Goal: Transaction & Acquisition: Purchase product/service

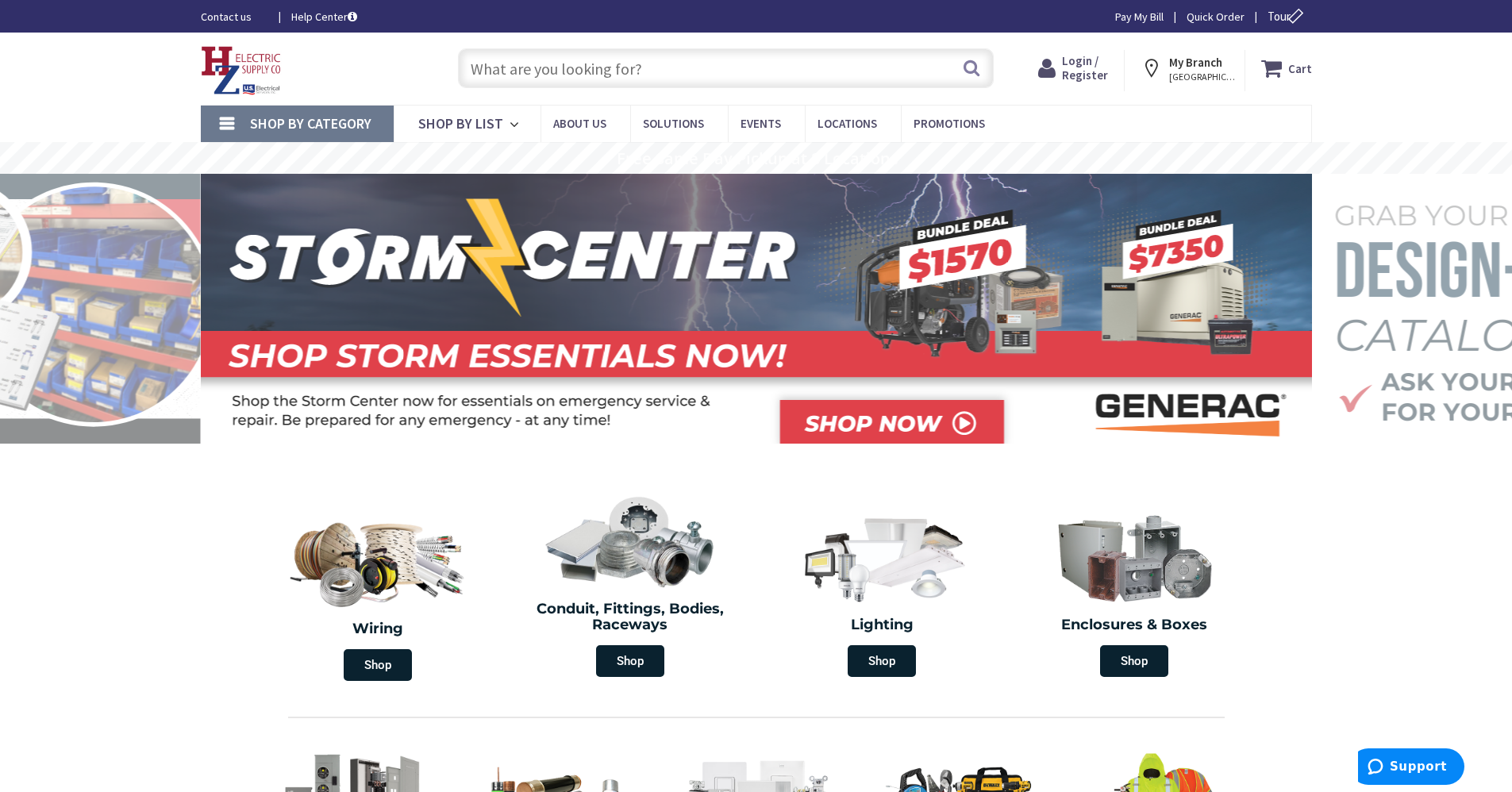
click at [700, 82] on input "text" at bounding box center [726, 68] width 536 height 40
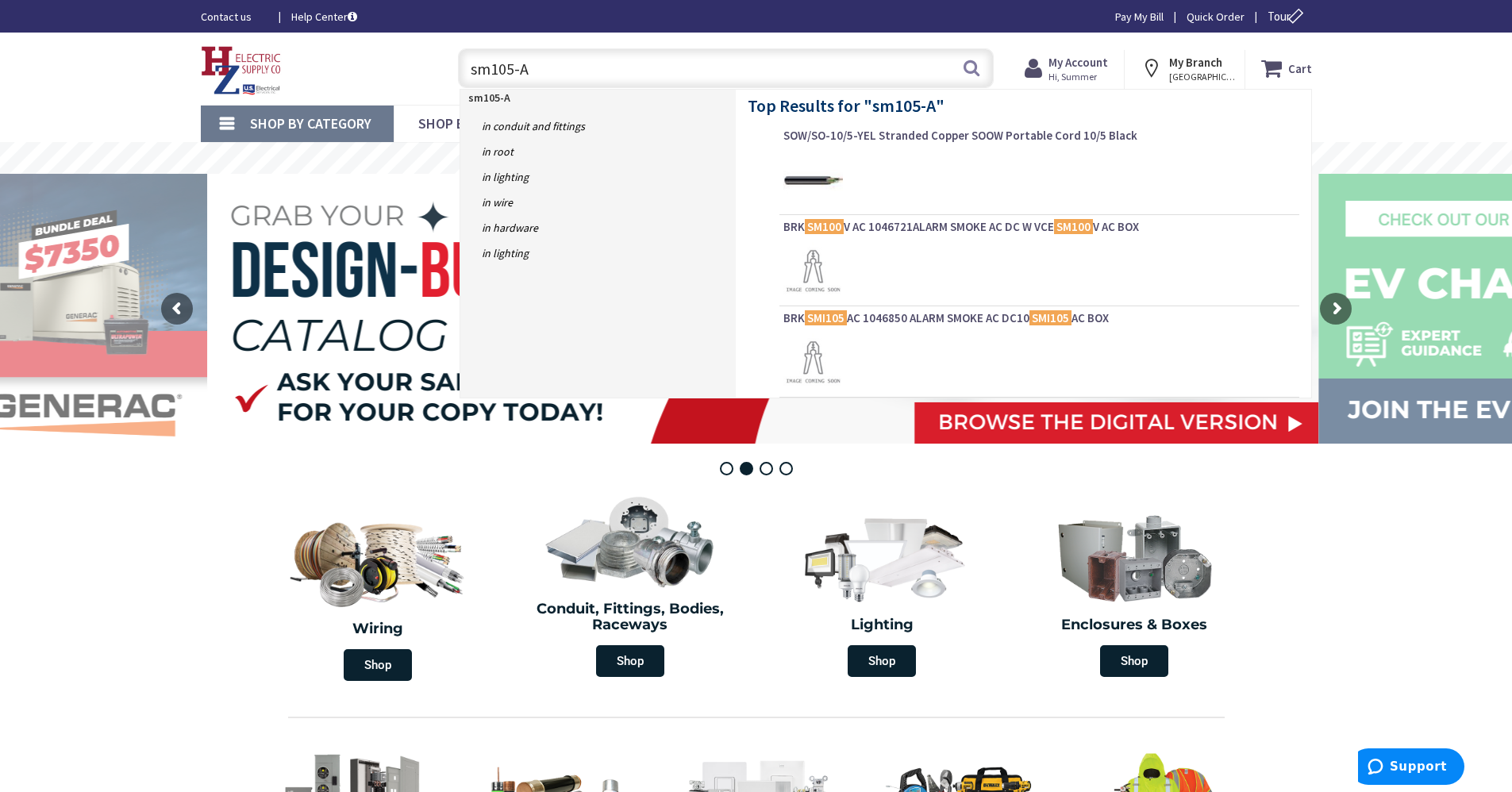
type input "sm105-AC"
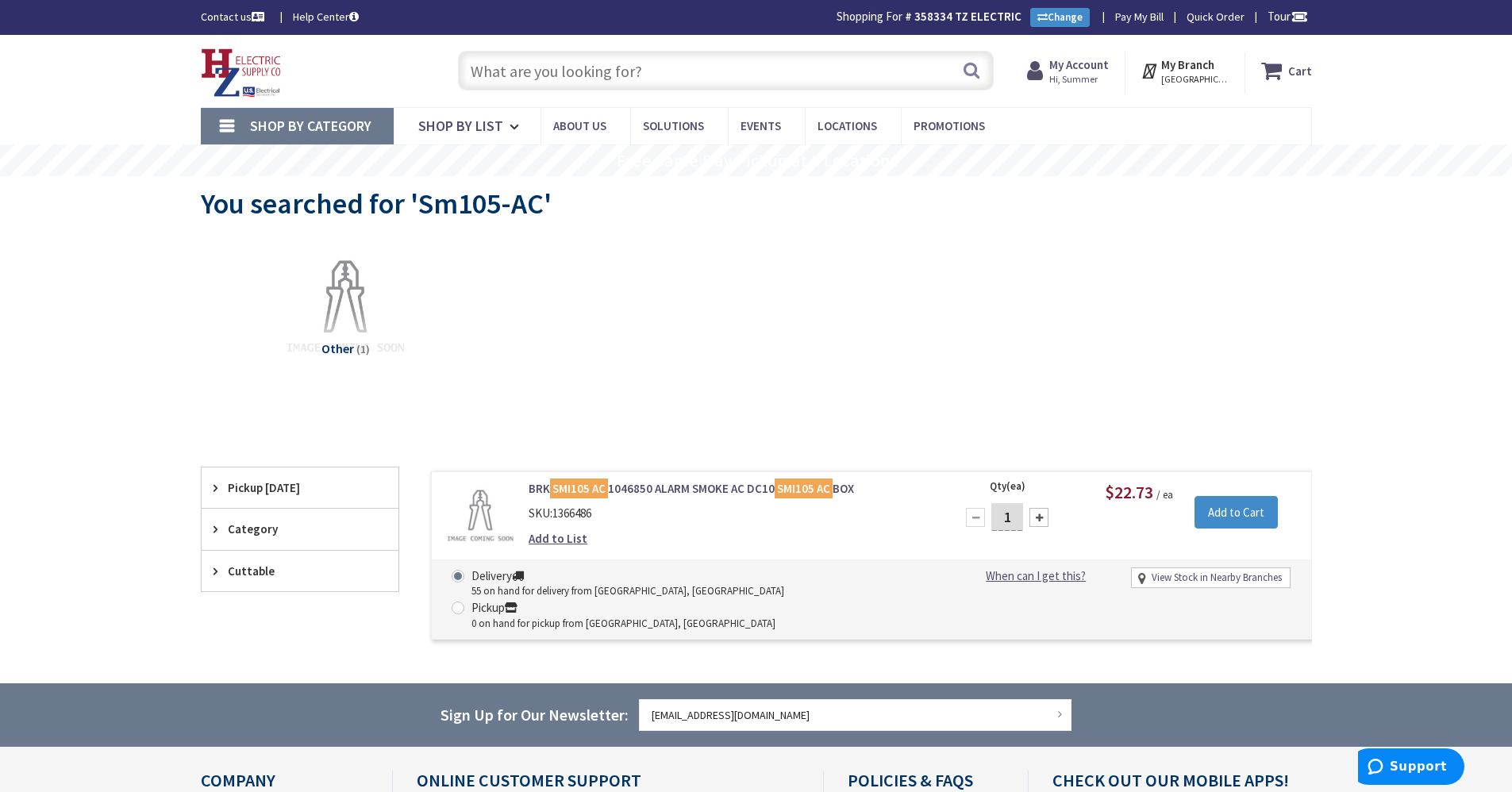
click at [561, 64] on input "text" at bounding box center [726, 71] width 536 height 40
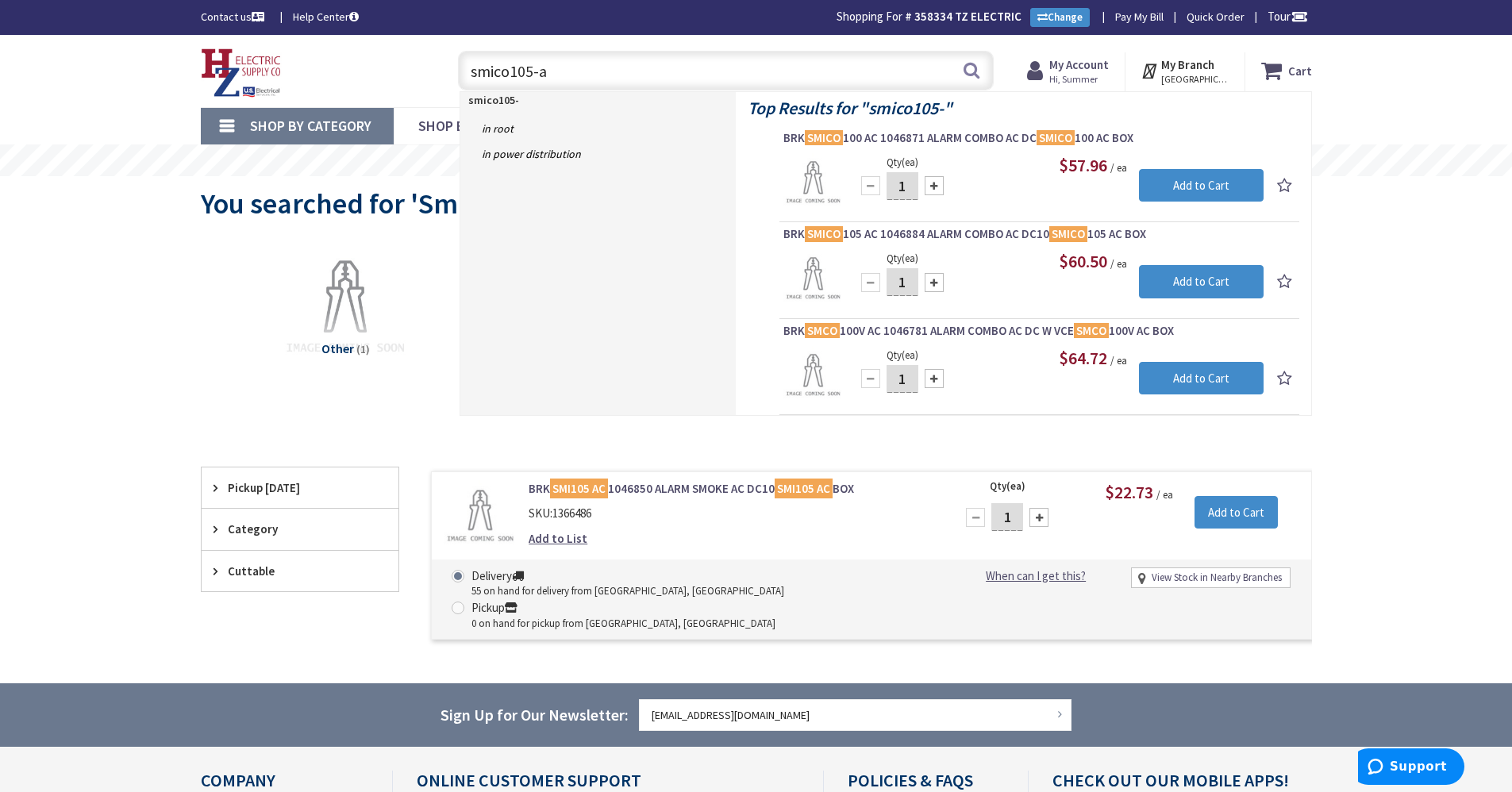
type input "smico105-ac"
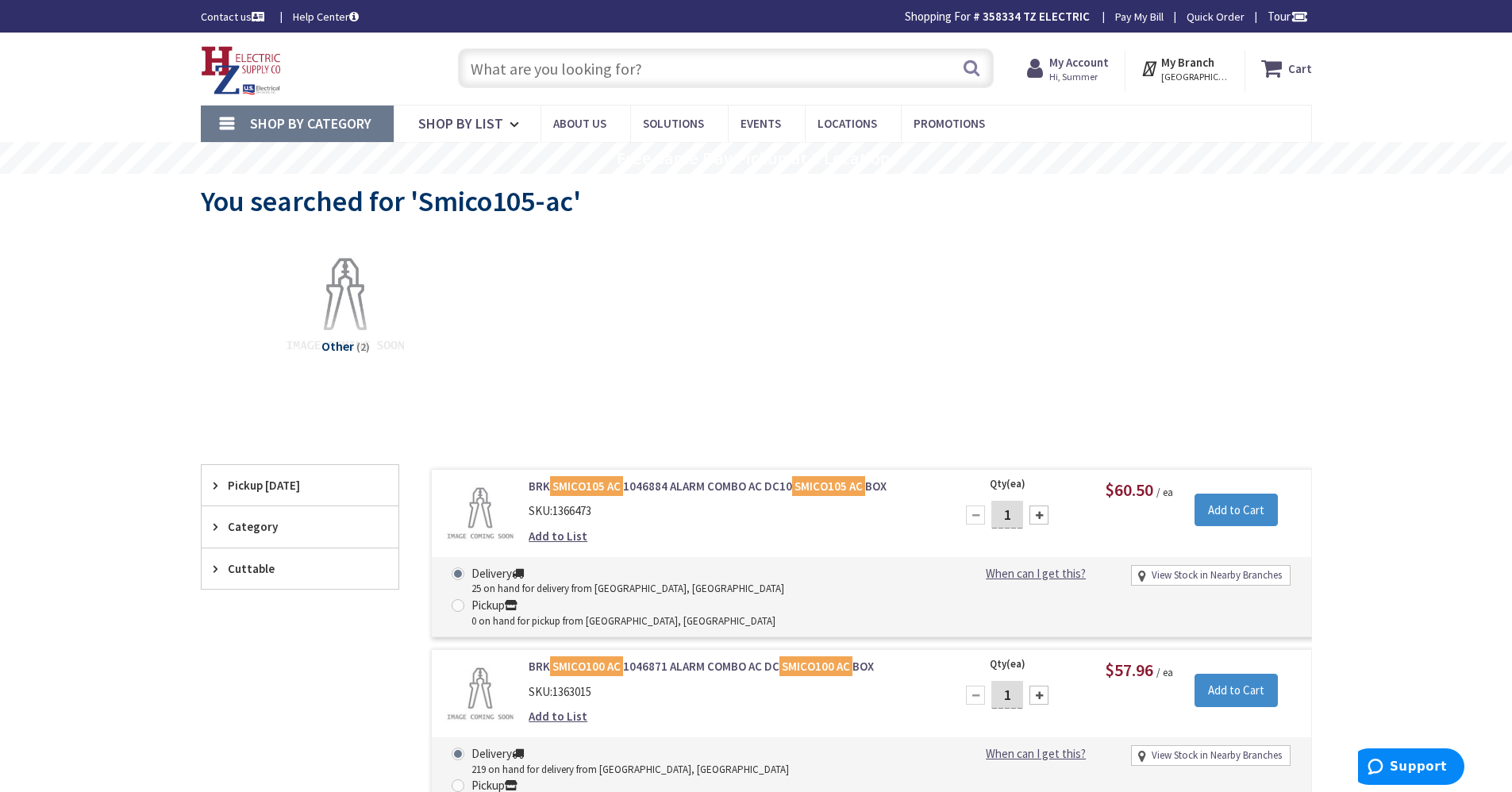
click at [653, 485] on link "BRK SMICO105 AC 1046884 ALARM COMBO AC DC10 SMICO105 AC BOX" at bounding box center [730, 486] width 404 height 16
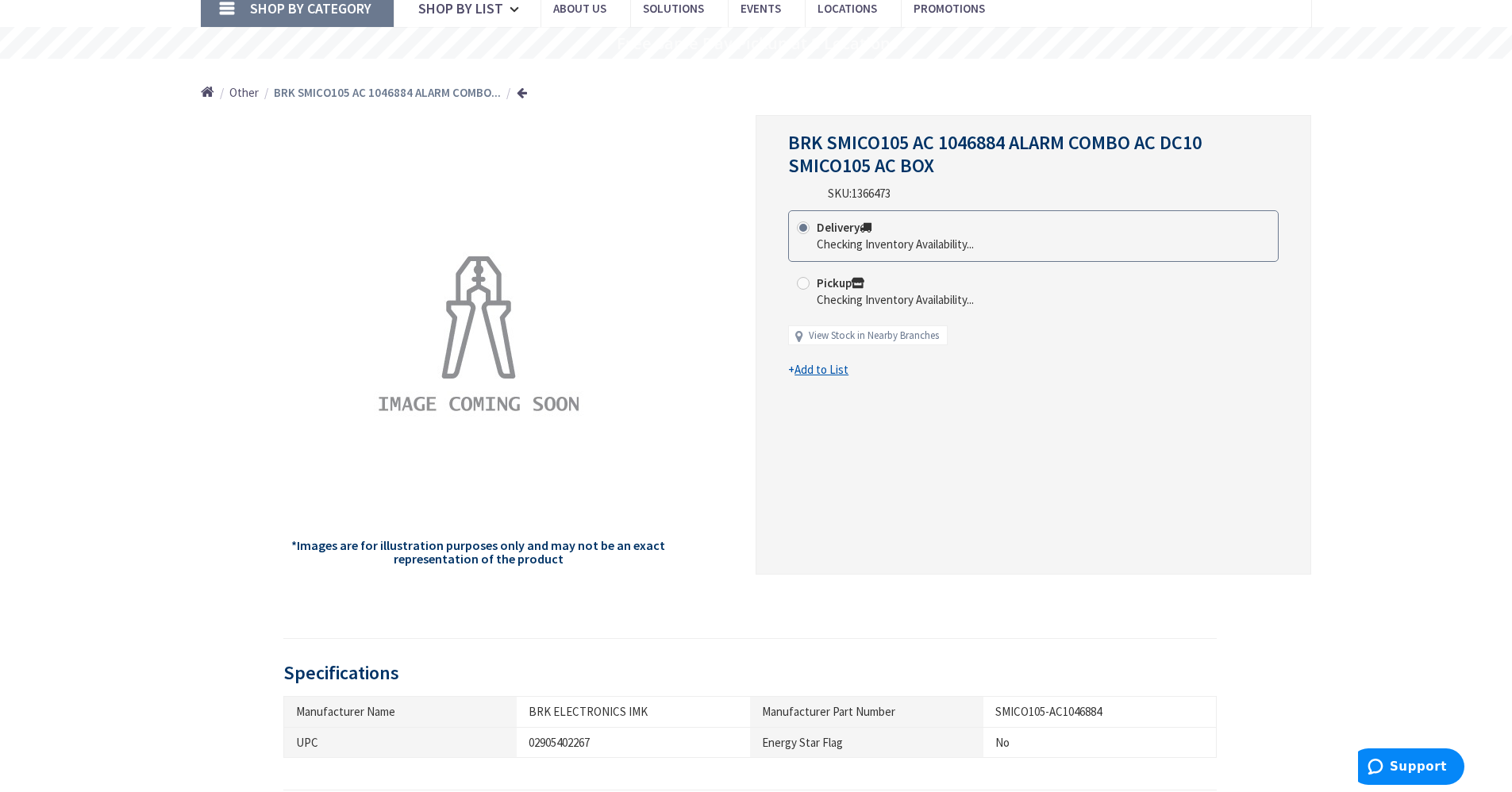
scroll to position [238, 0]
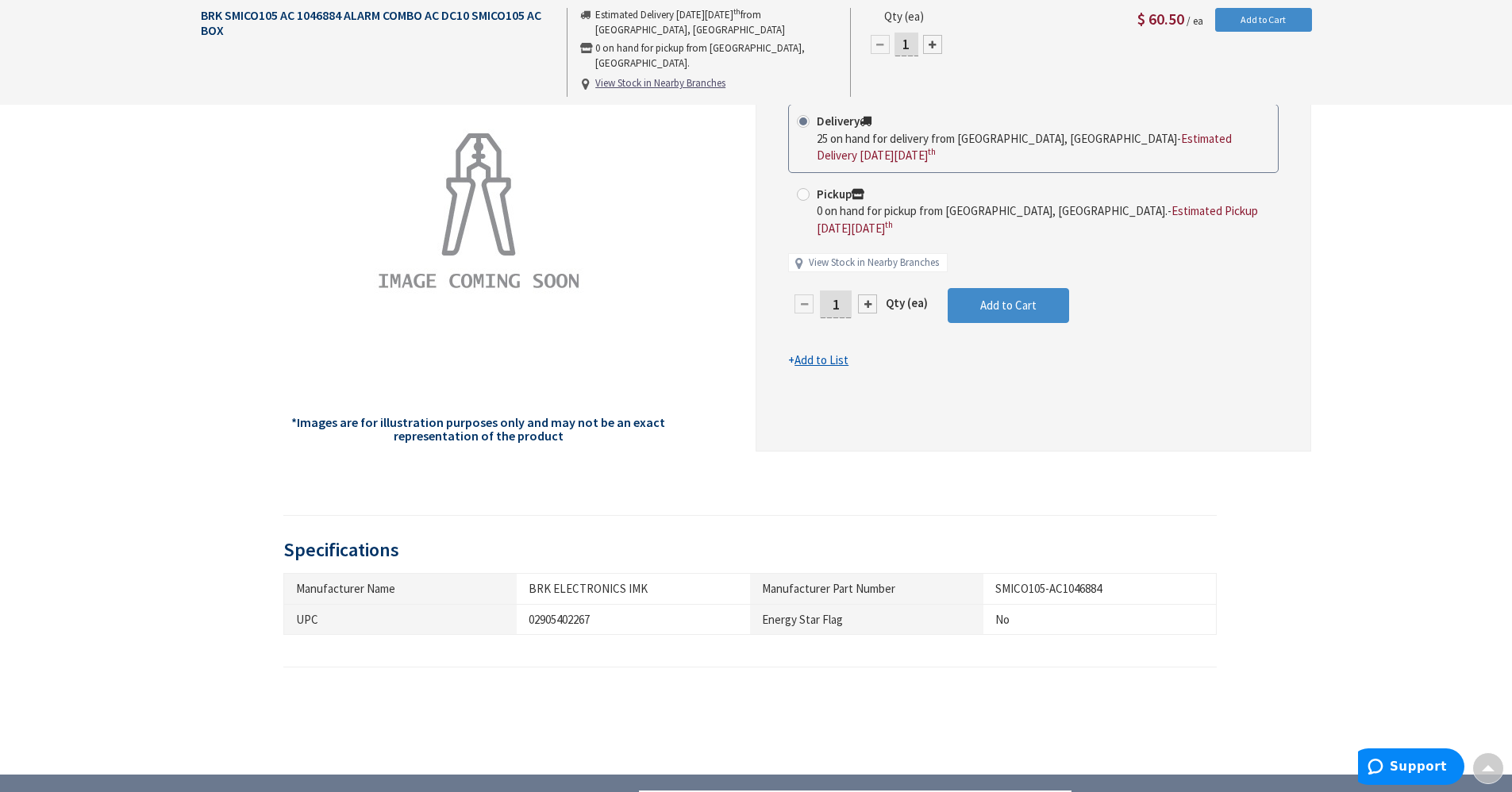
click at [842, 291] on input "1" at bounding box center [836, 305] width 32 height 28
type input "15"
click at [996, 297] on form "This product is Discontinued Delivery 25 on hand for delivery from Middletown, …" at bounding box center [1032, 237] width 490 height 265
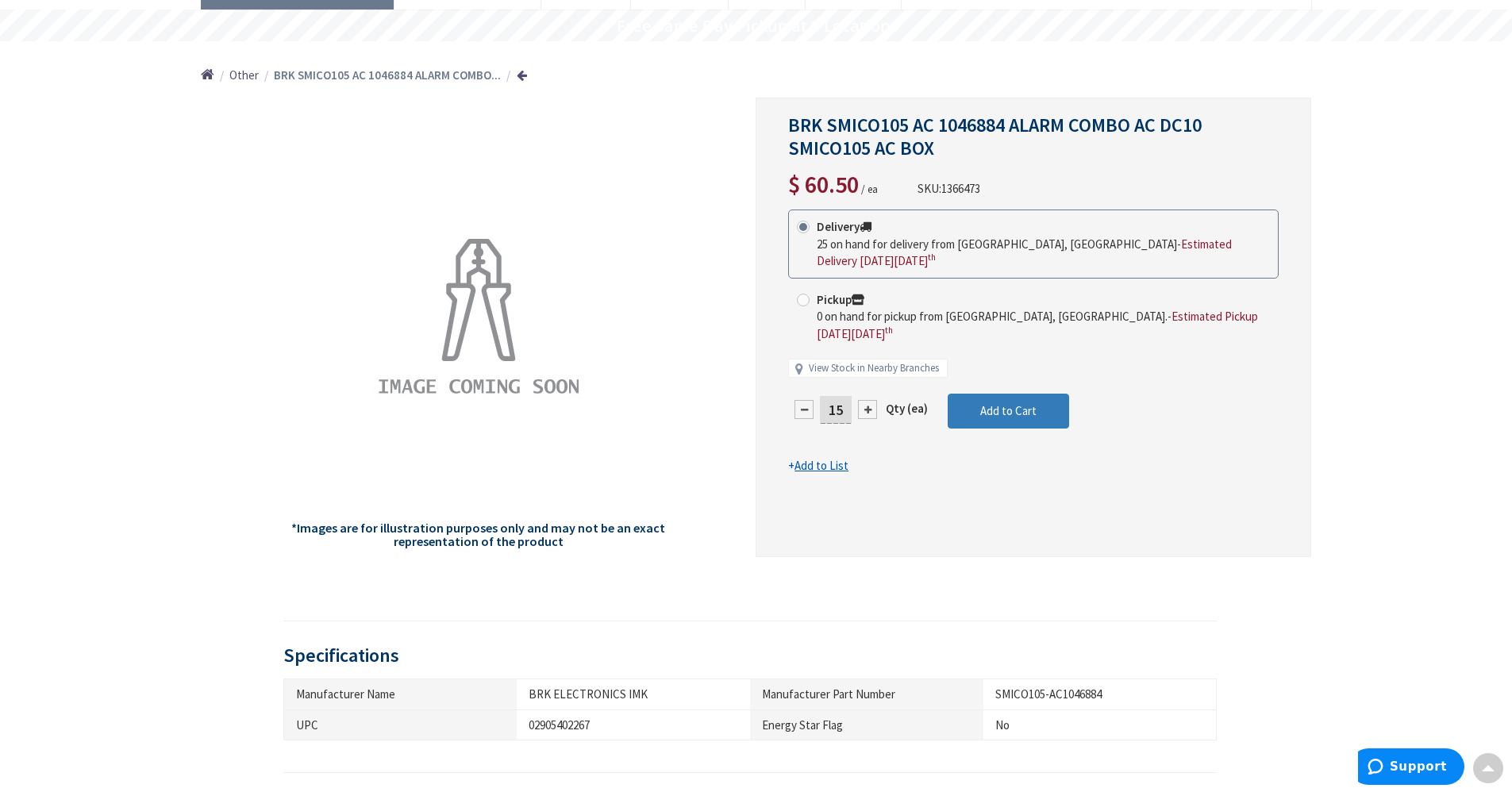
scroll to position [0, 0]
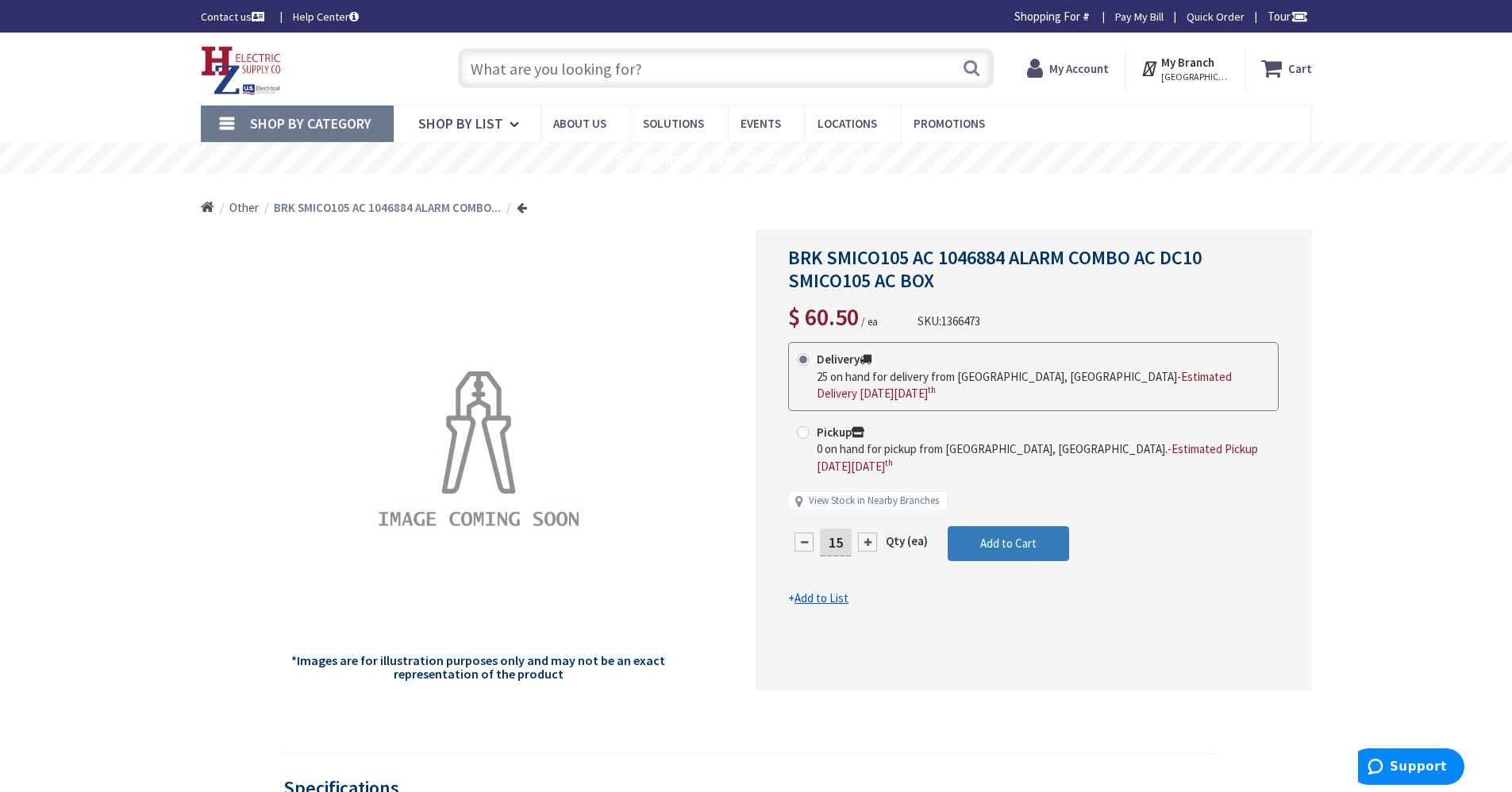
click at [1010, 536] on span "Add to Cart" at bounding box center [1009, 543] width 56 height 15
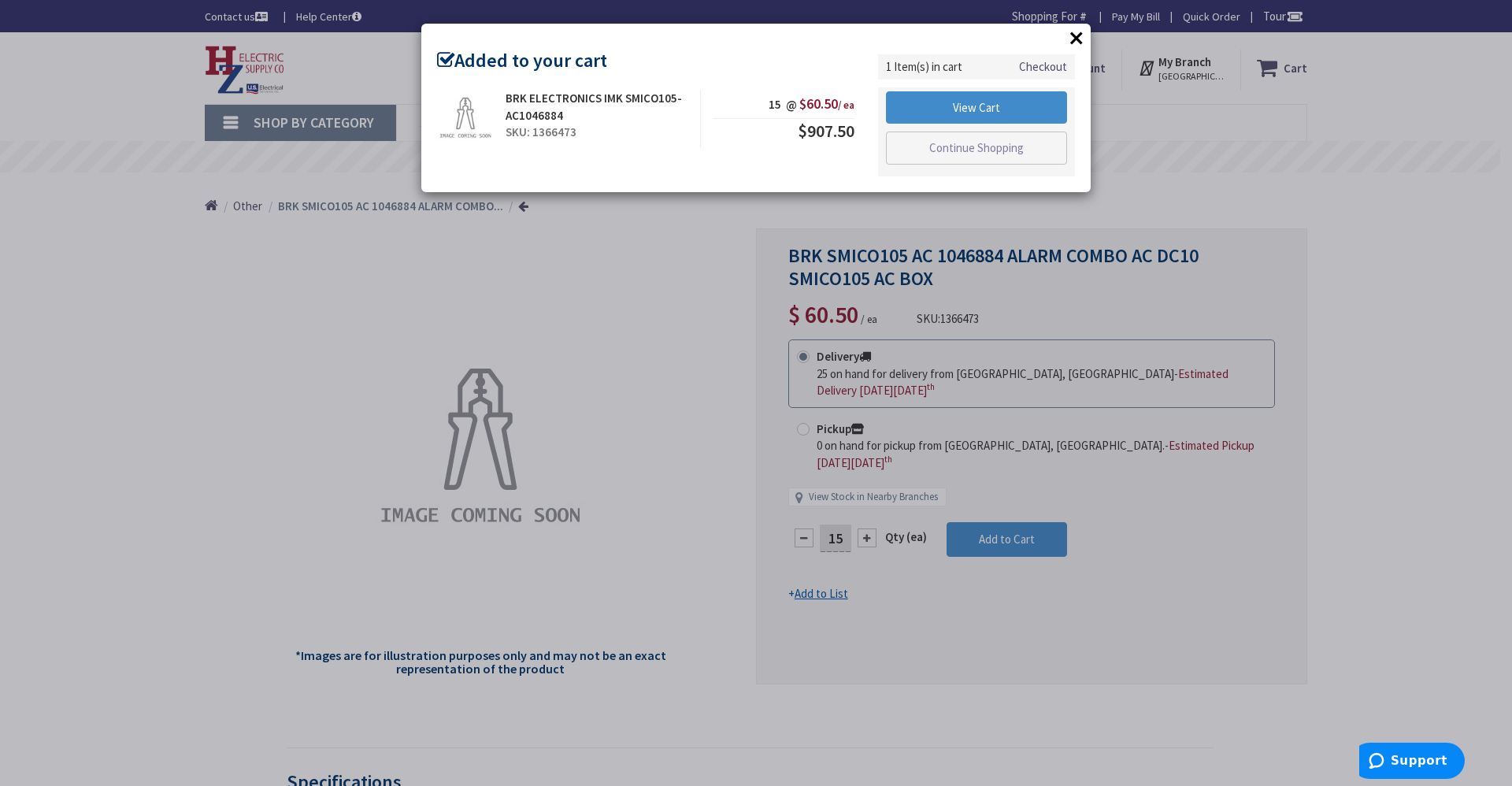
click at [1075, 47] on button "×" at bounding box center [1076, 38] width 24 height 24
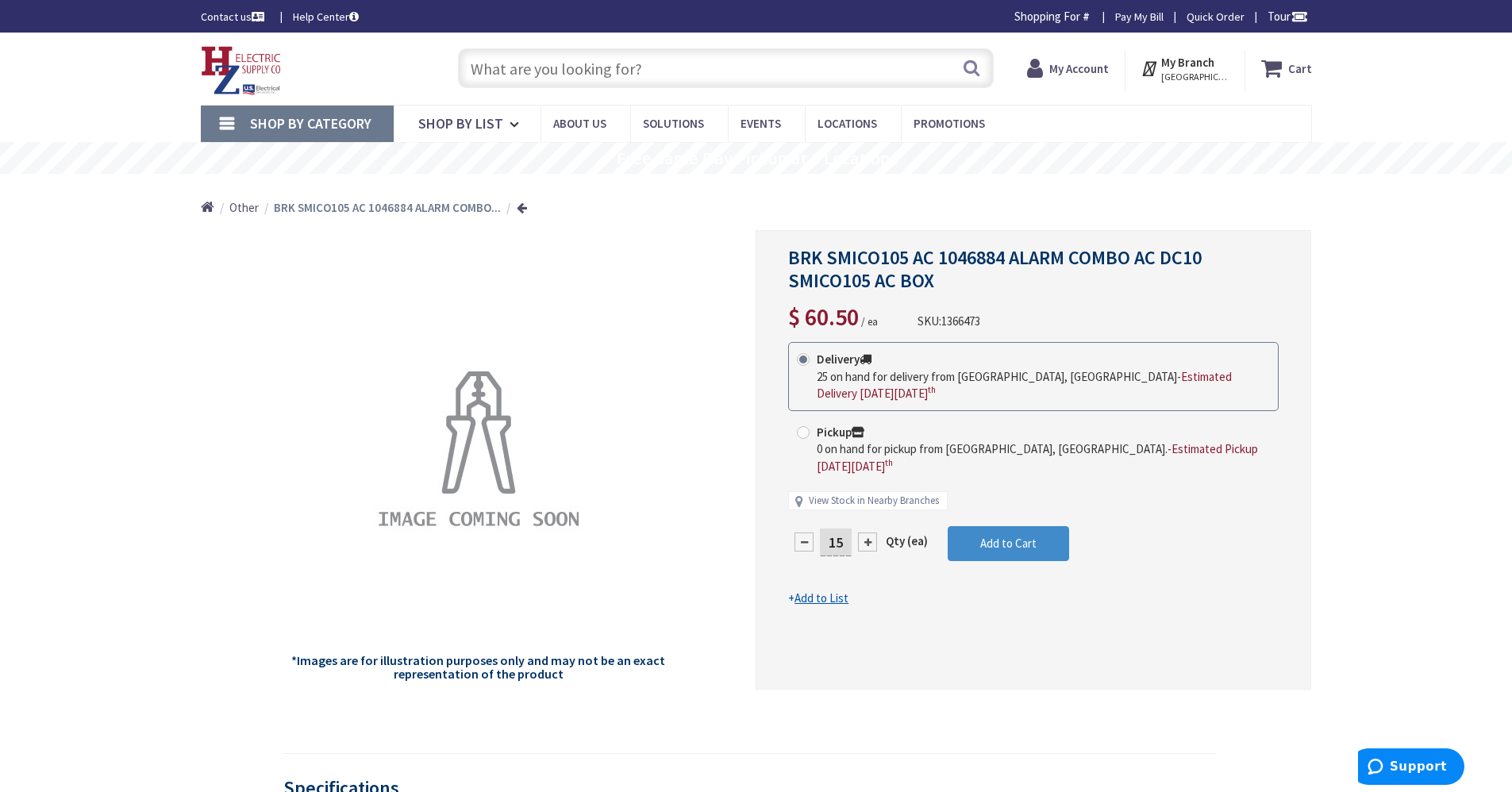
click at [876, 77] on input "text" at bounding box center [726, 68] width 536 height 40
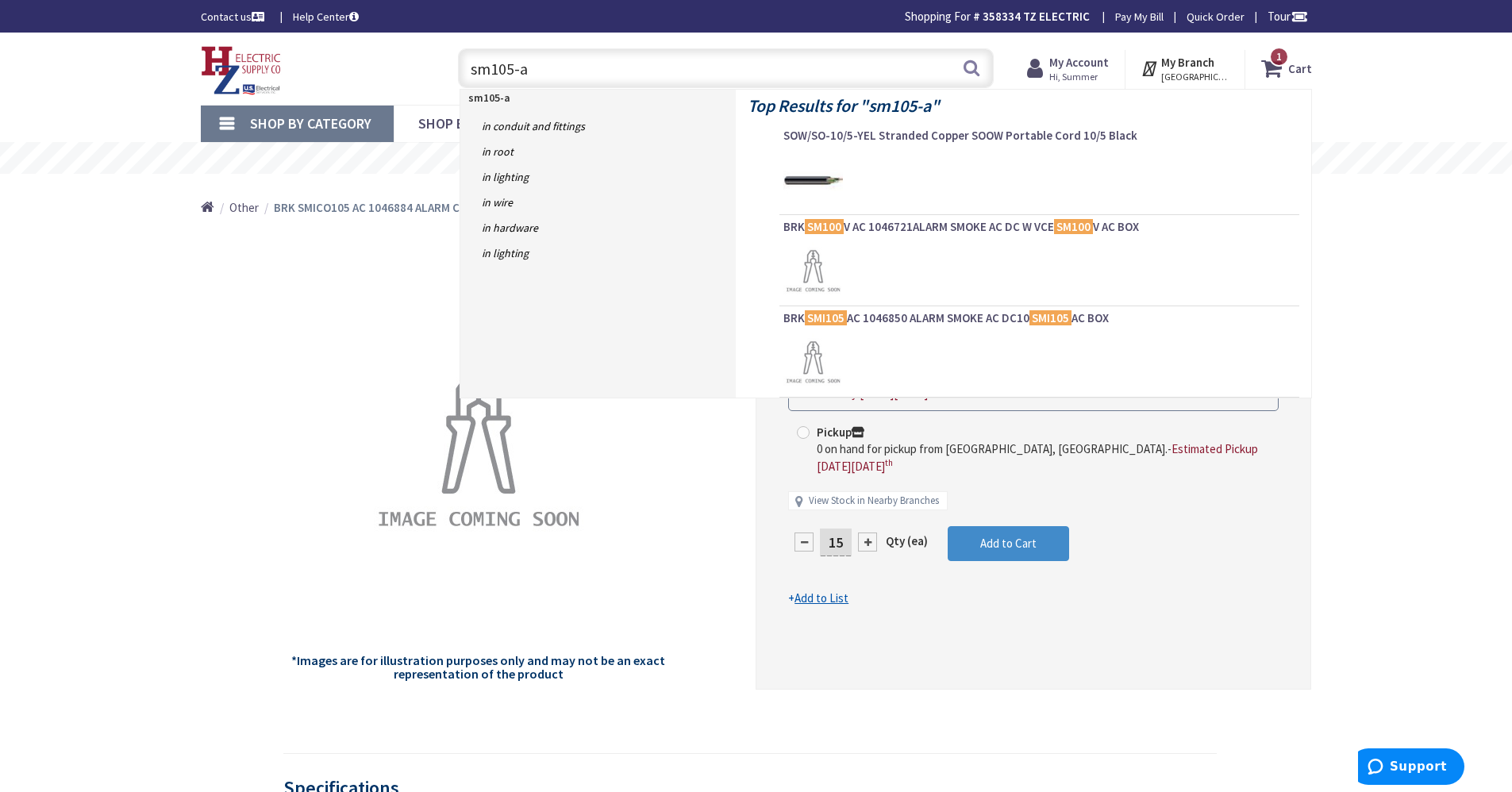
type input "sm105-ac"
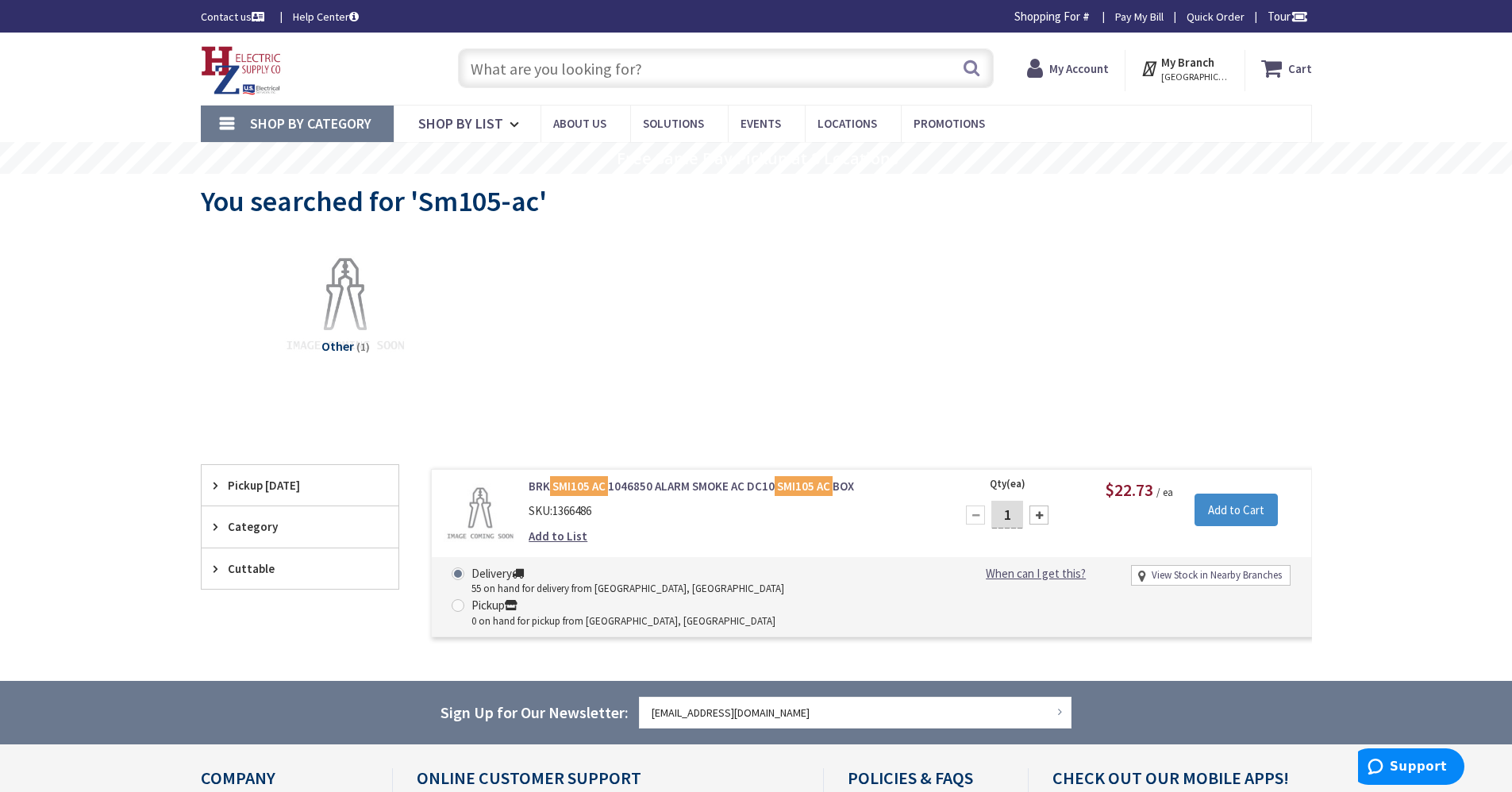
click at [1017, 516] on input "1" at bounding box center [1007, 515] width 32 height 28
type input "10"
click at [1234, 508] on input "Add to Cart" at bounding box center [1236, 510] width 83 height 33
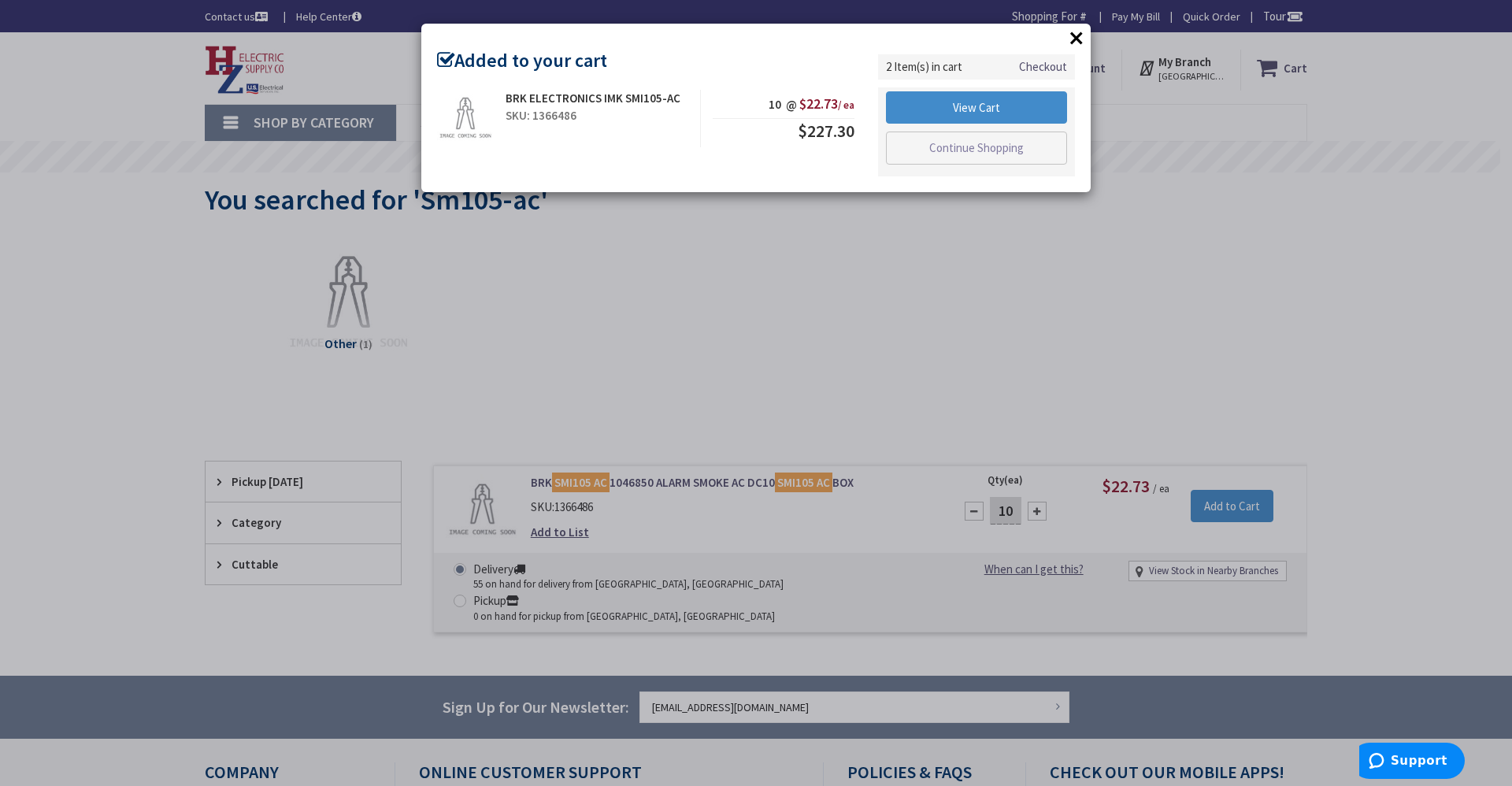
click at [1061, 40] on div "× Added to your cart BRK ELECTRONICS IMK SMI105-AC SKU: 1366486 10 @ $22.73 / e…" at bounding box center [756, 108] width 670 height 168
click at [1079, 37] on button "×" at bounding box center [1076, 38] width 24 height 24
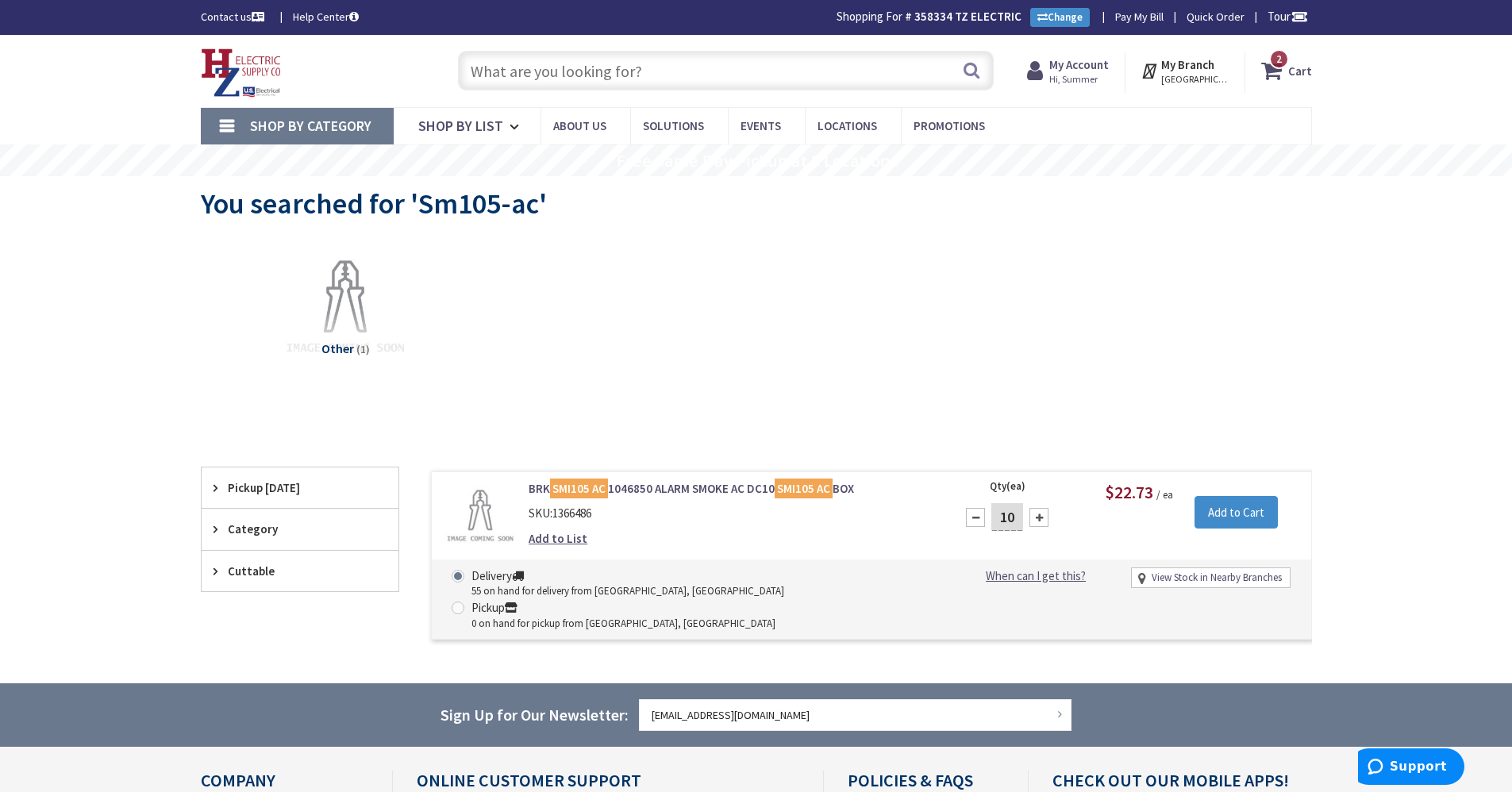
click at [592, 72] on input "text" at bounding box center [726, 71] width 536 height 40
click at [691, 85] on input "text" at bounding box center [726, 71] width 536 height 40
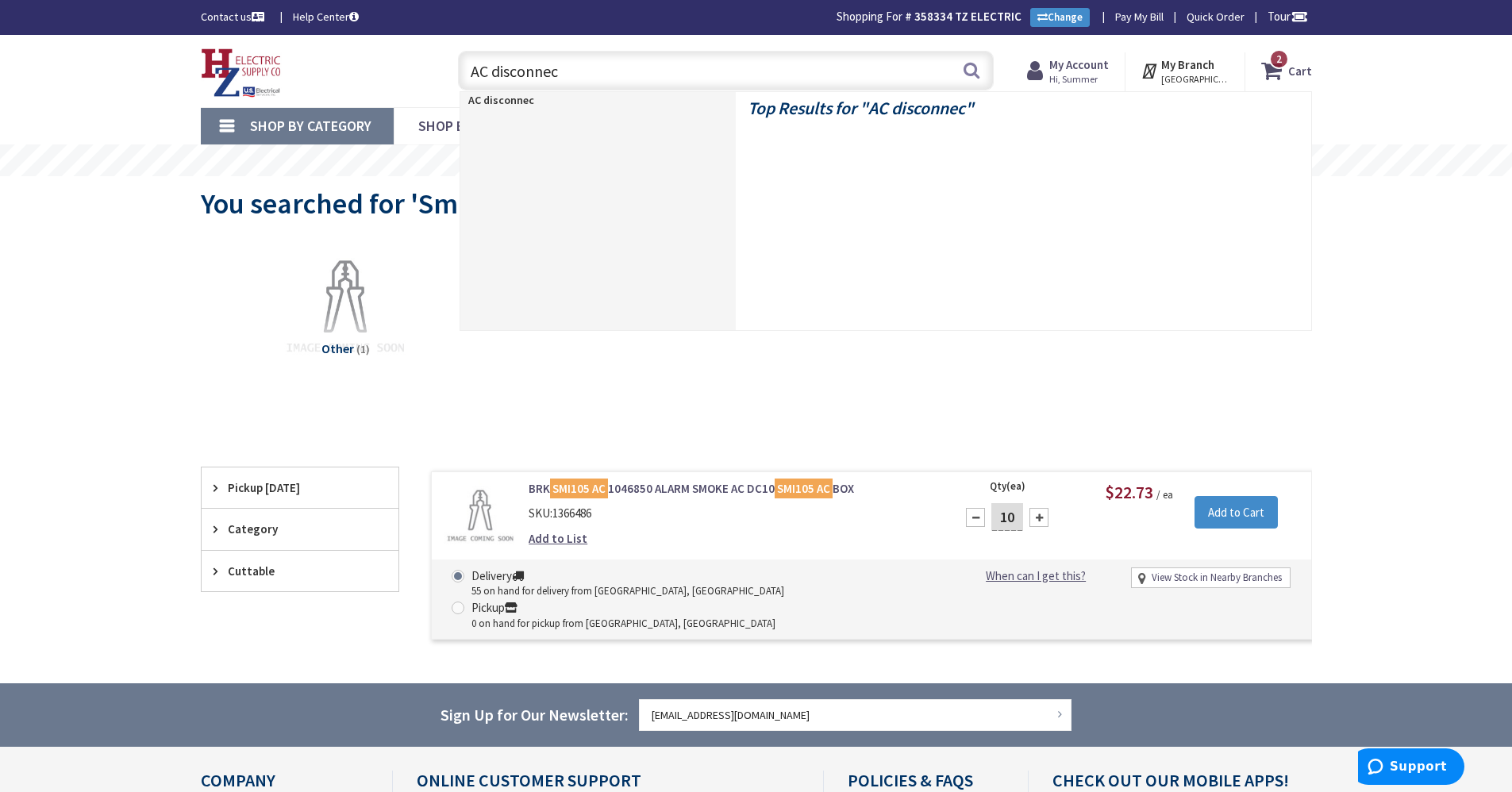
type input "AC disconnect"
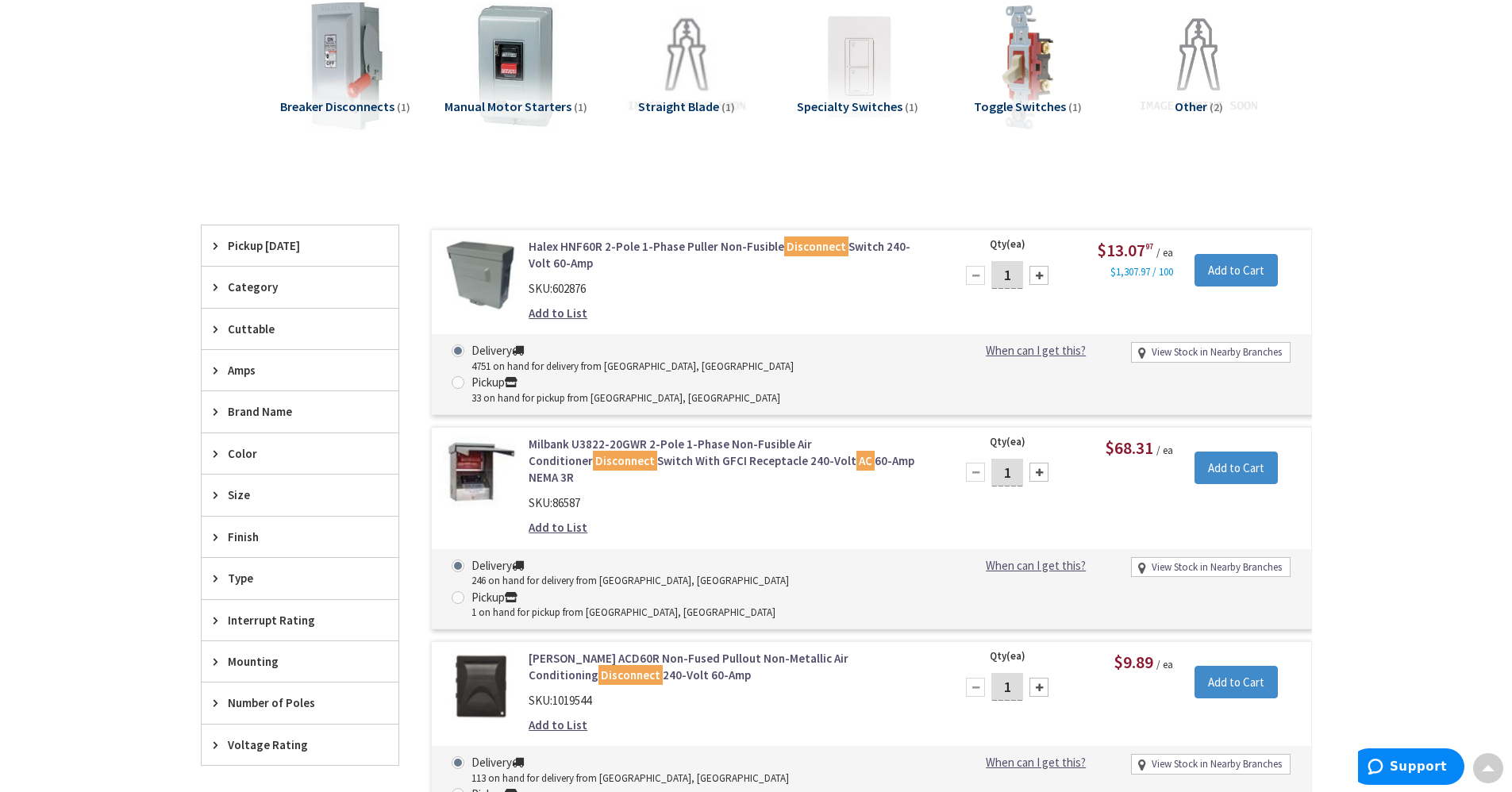
scroll to position [397, 0]
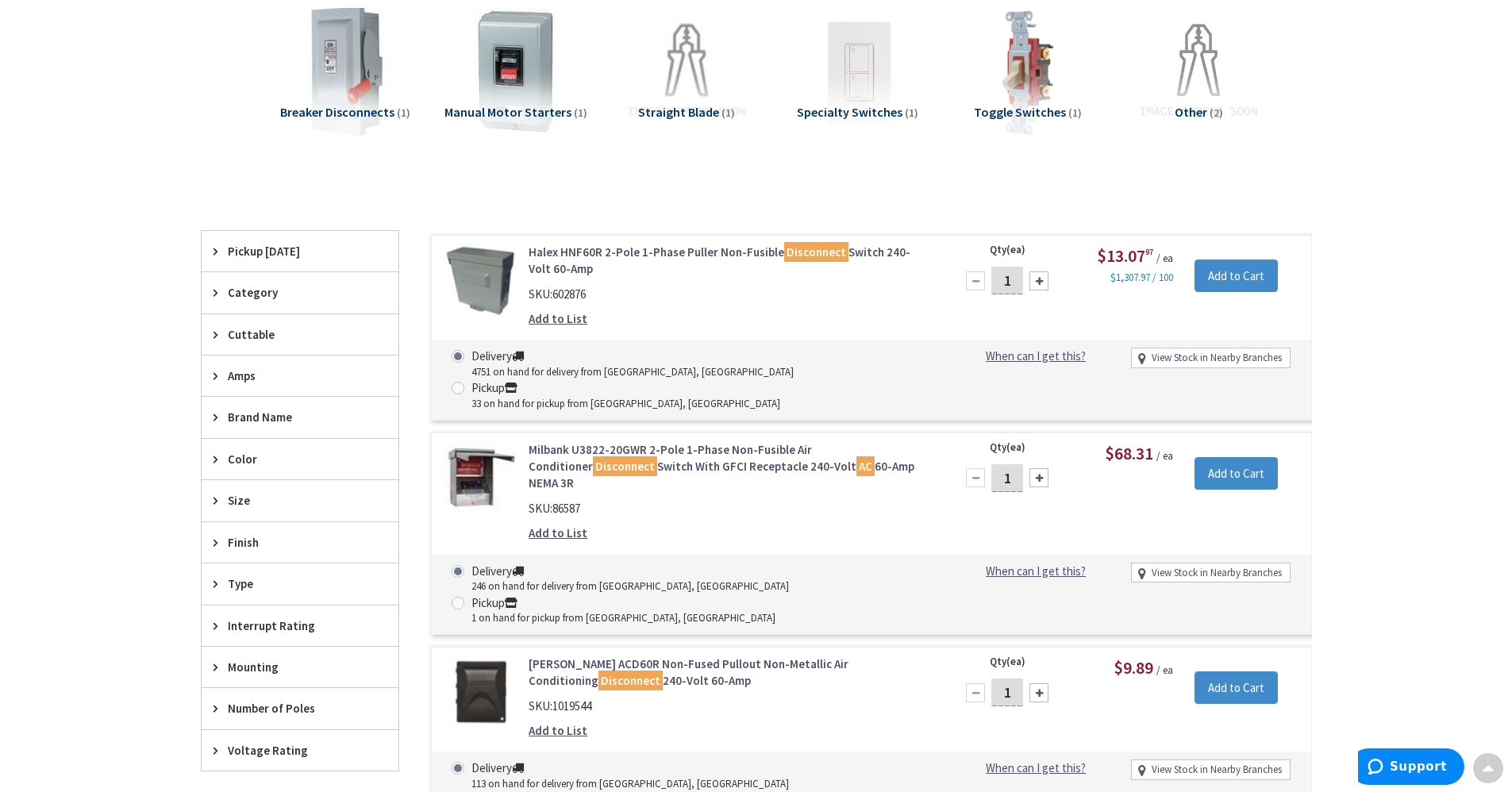
click at [685, 253] on link "Halex HNF60R 2-Pole 1-Phase Puller Non-Fusible Disconnect Switch 240-Volt 60-Amp" at bounding box center [730, 260] width 404 height 34
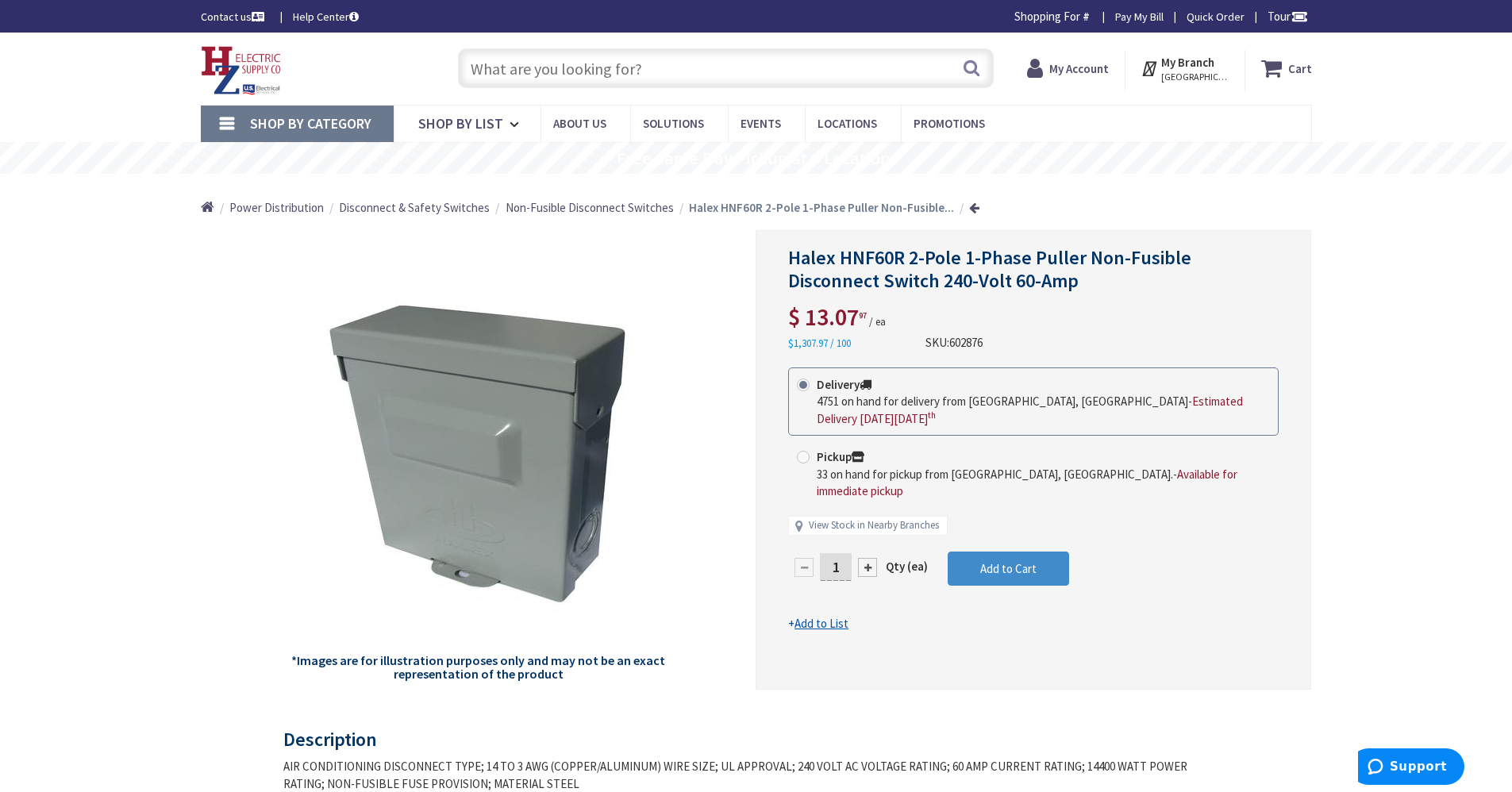
click at [845, 551] on div "1" at bounding box center [836, 567] width 96 height 32
drag, startPoint x: 842, startPoint y: 557, endPoint x: 810, endPoint y: 552, distance: 32.4
click at [810, 552] on div "1" at bounding box center [836, 567] width 96 height 32
type input "5"
click at [1000, 556] on form "This product is Discontinued Delivery 4751 on hand for delivery from Middletown…" at bounding box center [1032, 500] width 490 height 265
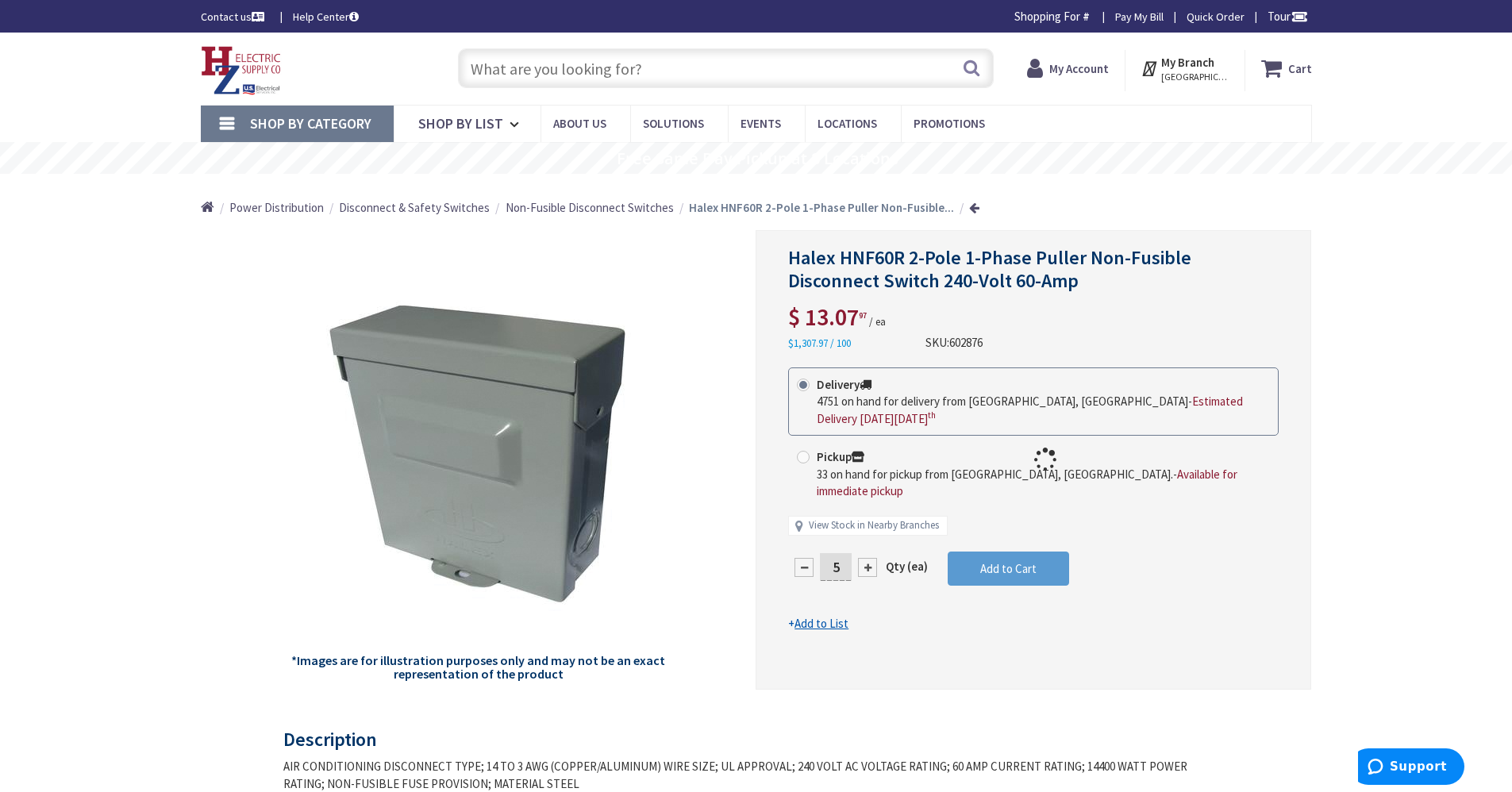
click at [1000, 556] on div at bounding box center [1033, 460] width 554 height 458
click at [1000, 561] on span "Add to Cart" at bounding box center [1009, 569] width 56 height 15
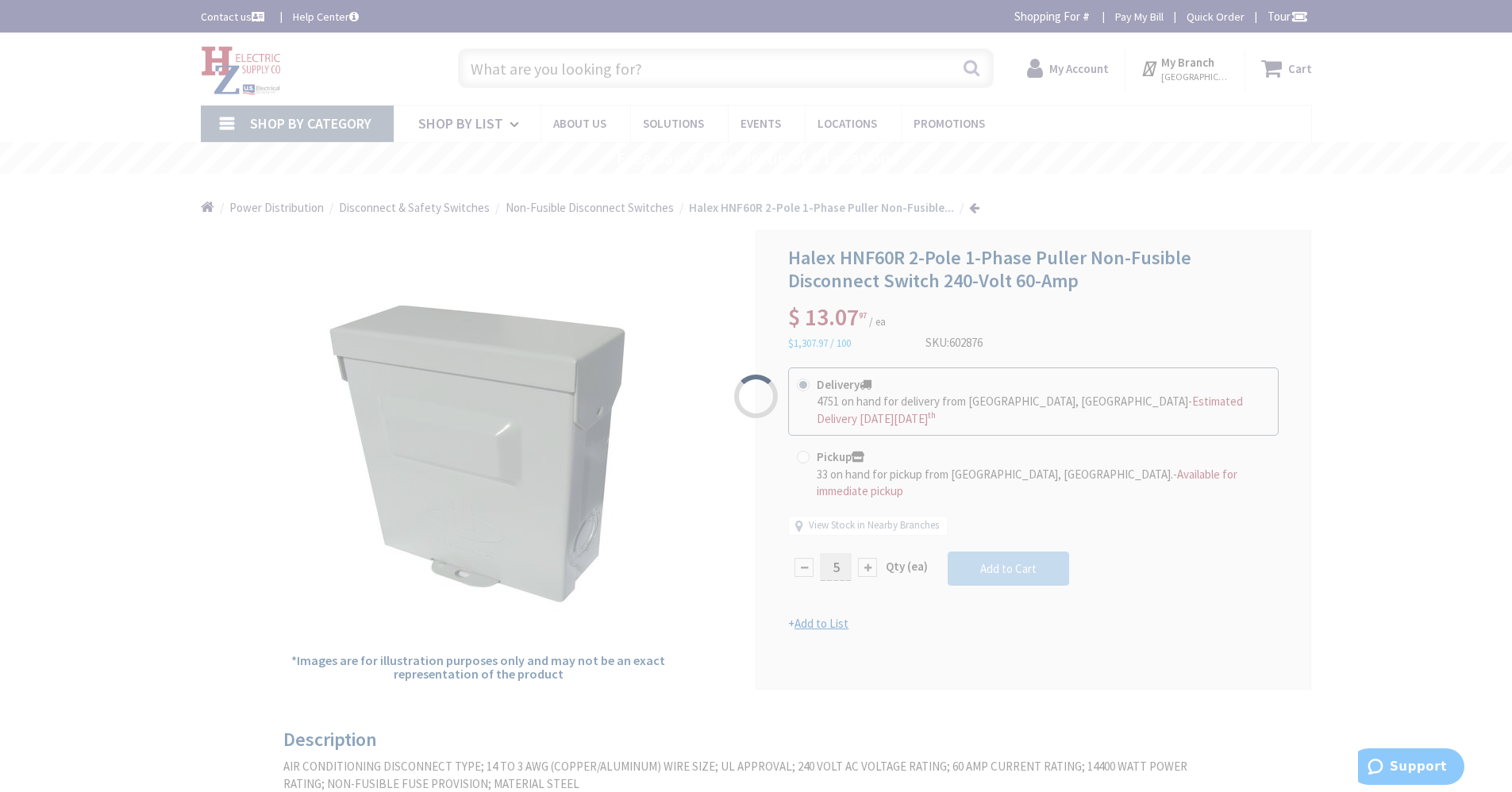
click at [1274, 65] on div "Please wait..." at bounding box center [756, 396] width 1512 height 792
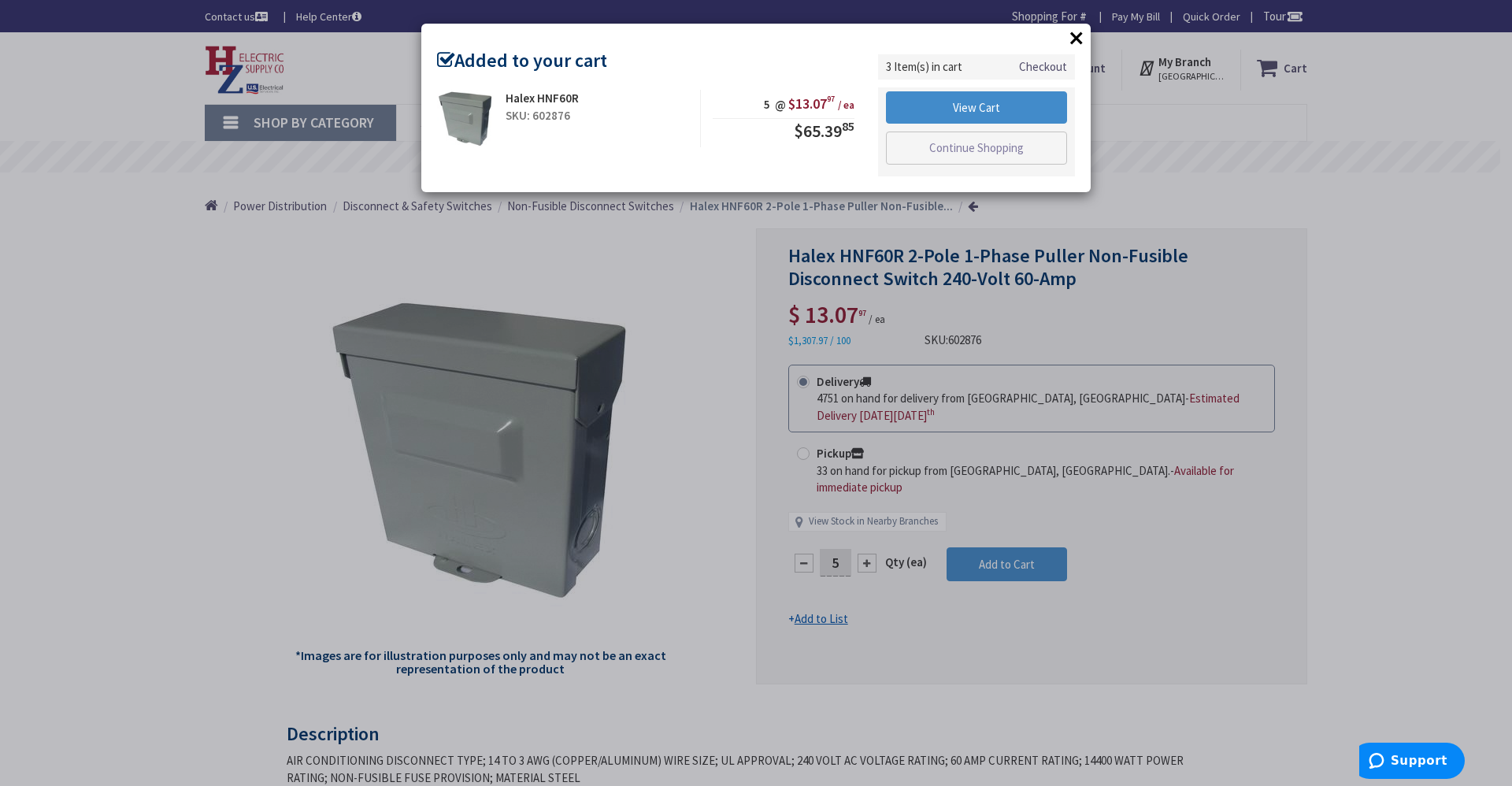
click at [1271, 69] on div "× Added to your cart Halex HNF60R SKU: 602876 5 @ $13.07 97 / ea $65.39 85 Chec…" at bounding box center [756, 393] width 1512 height 786
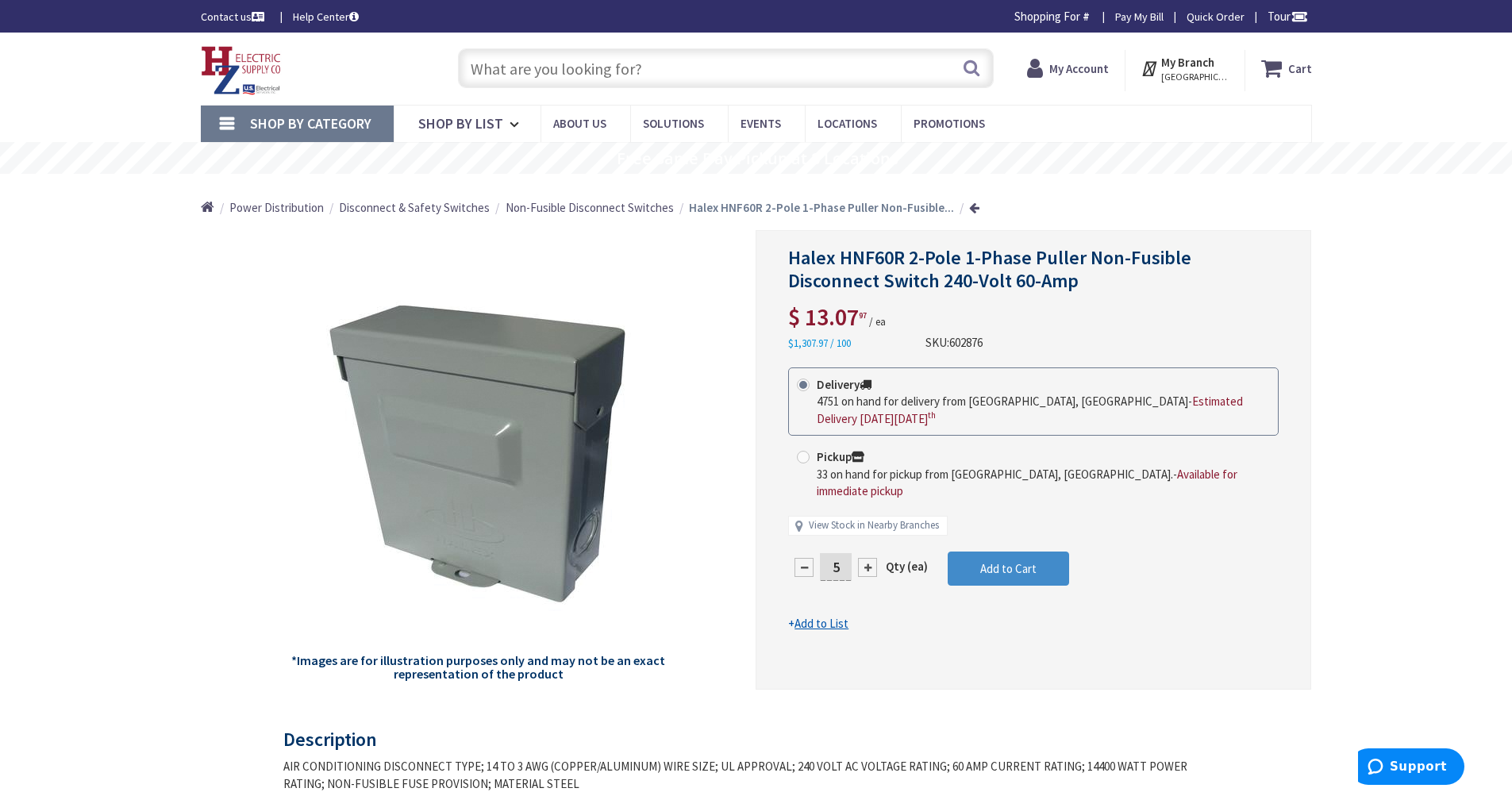
click at [1290, 90] on div "Cart My Cart Close You have no items in your shopping cart." at bounding box center [1278, 71] width 67 height 41
click at [1290, 59] on strong "Cart" at bounding box center [1299, 68] width 24 height 29
click at [1295, 54] on strong "Cart" at bounding box center [1299, 68] width 24 height 29
click at [1072, 55] on span "My Account" at bounding box center [1079, 68] width 59 height 29
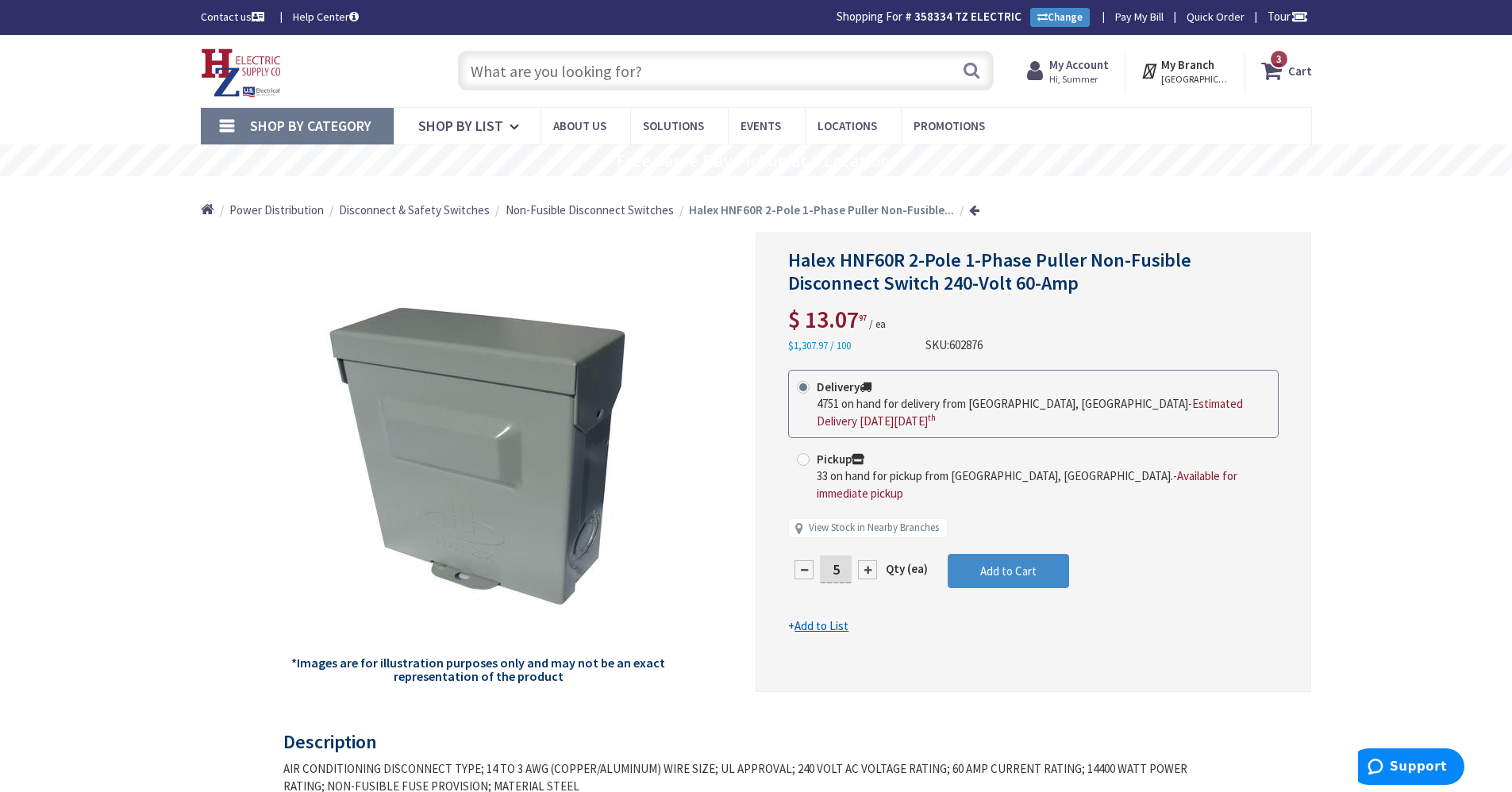
click at [1286, 75] on icon at bounding box center [1274, 70] width 27 height 29
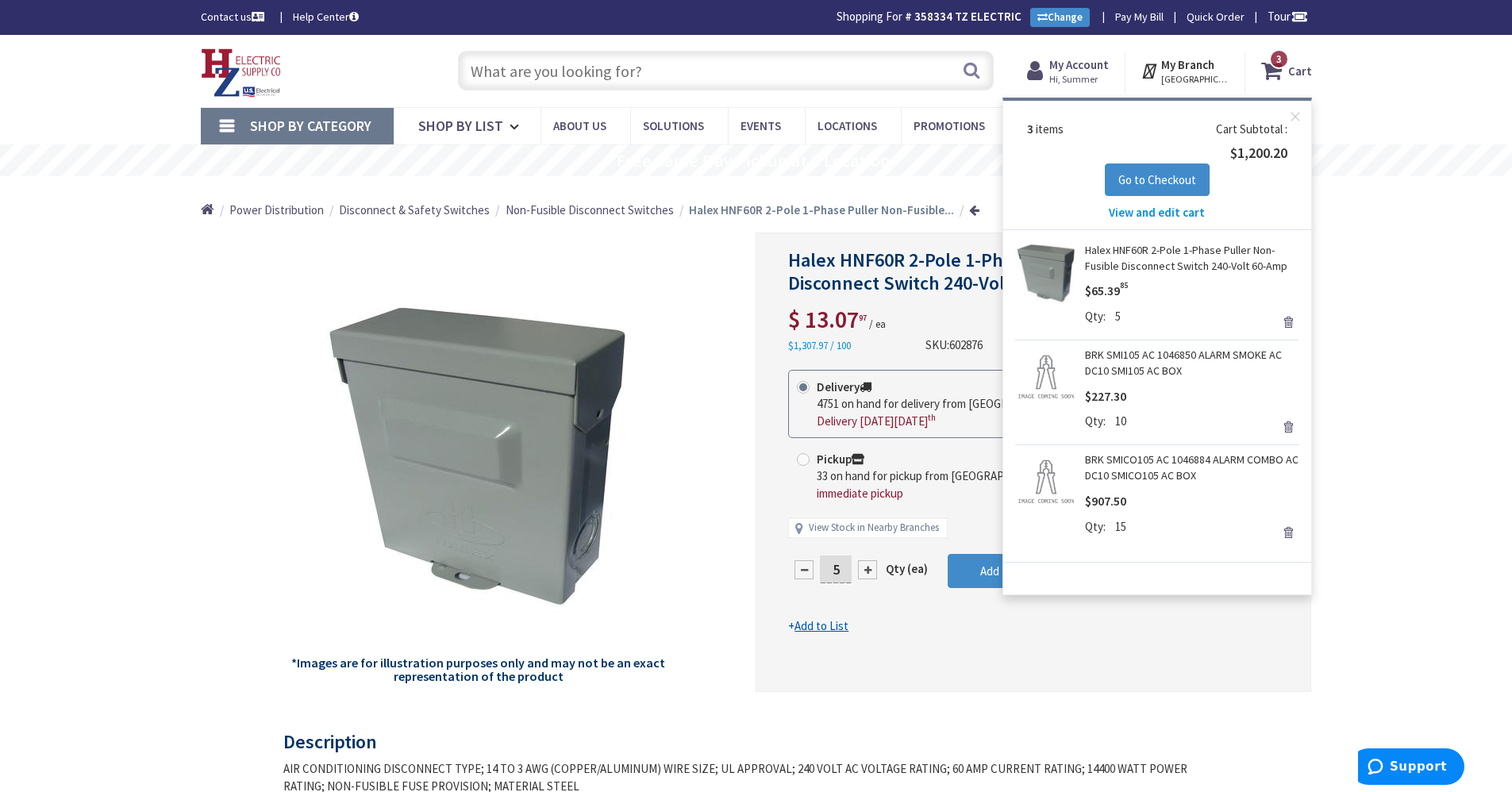
click at [1182, 213] on span "View and edit cart" at bounding box center [1157, 212] width 96 height 15
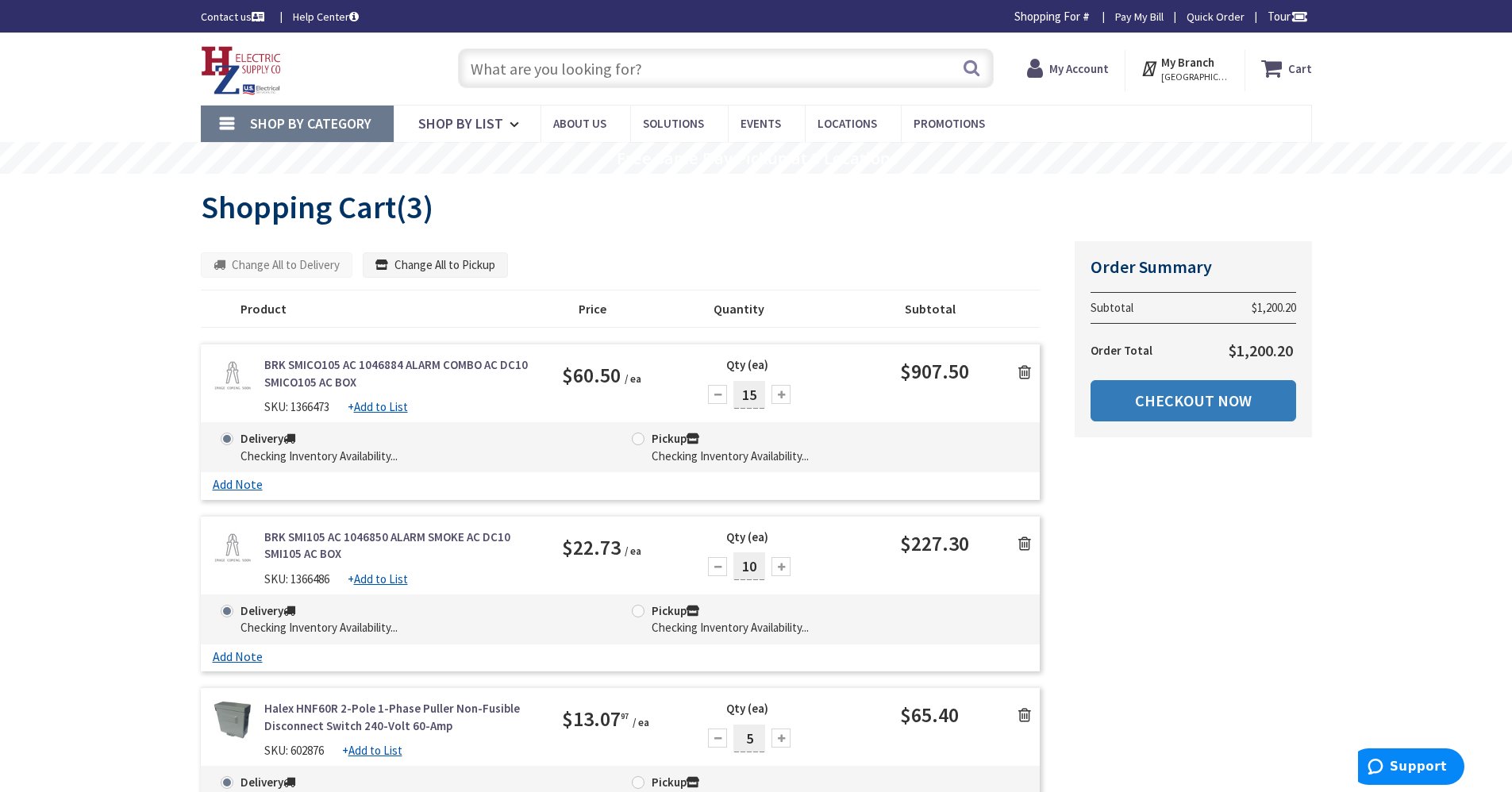
click at [1137, 399] on link "Checkout Now" at bounding box center [1192, 401] width 205 height 41
